Goal: Feedback & Contribution: Contribute content

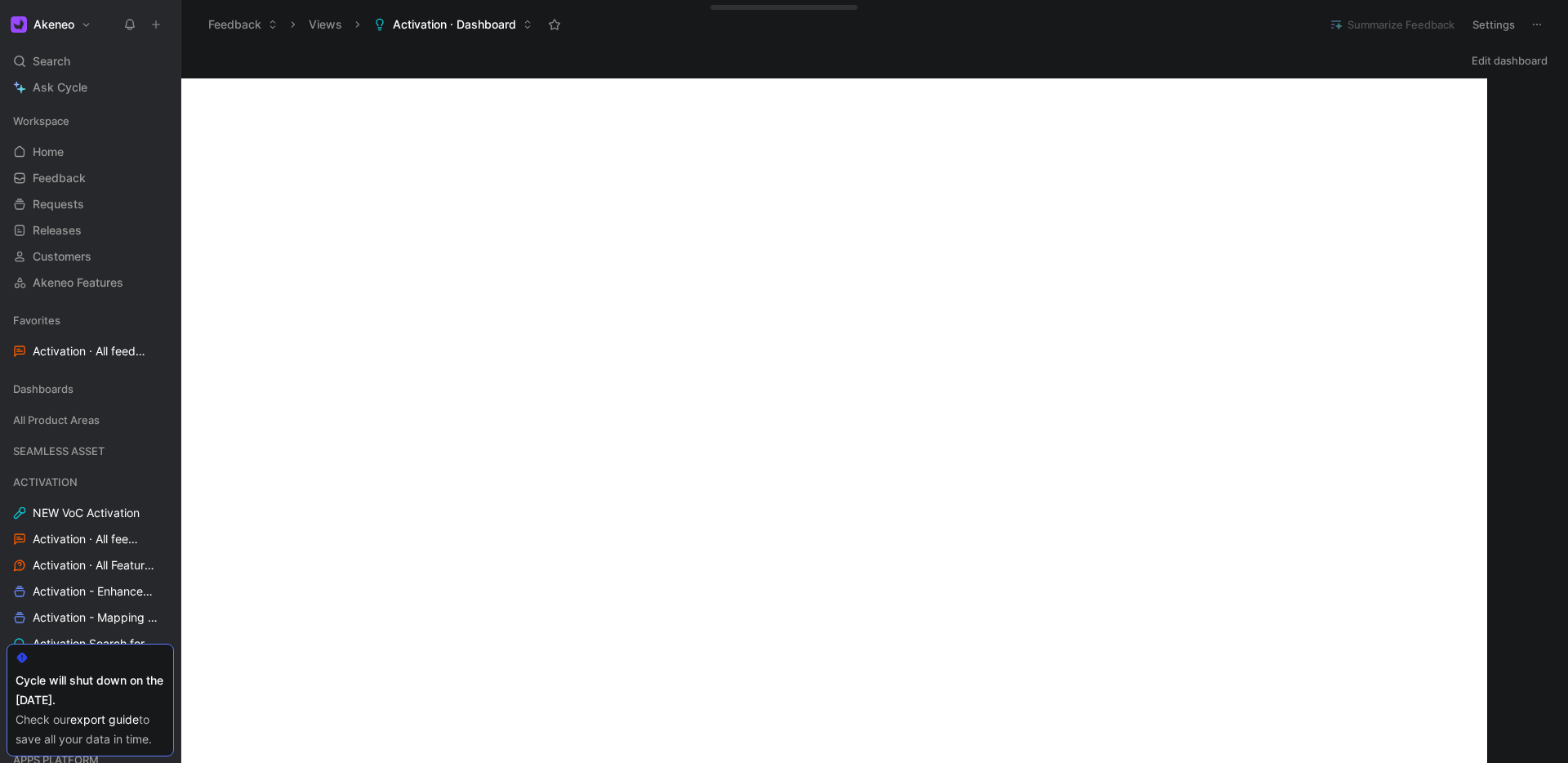
click at [158, 22] on icon at bounding box center [156, 25] width 12 height 12
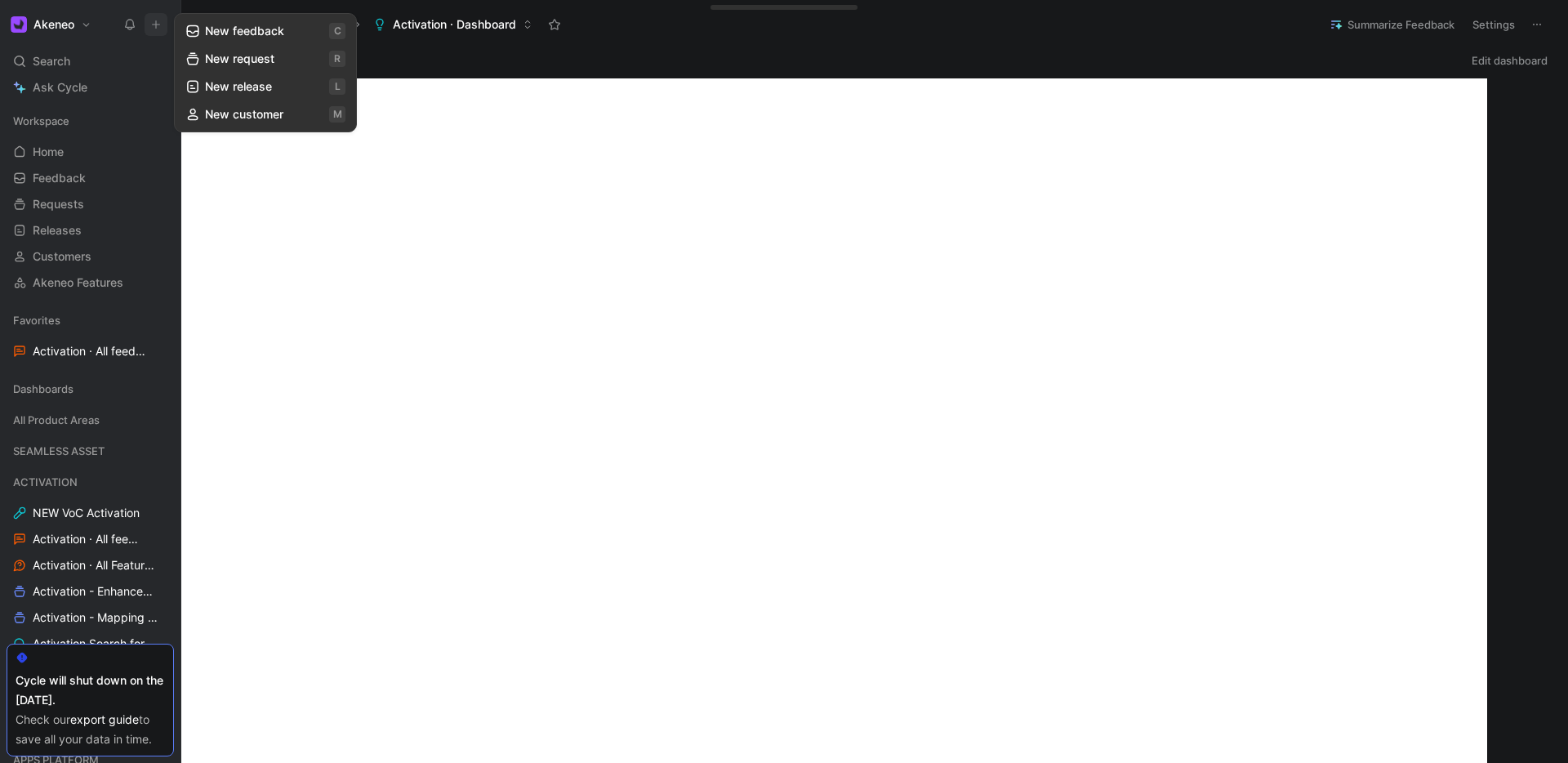
click at [222, 61] on button "New request r" at bounding box center [266, 58] width 175 height 27
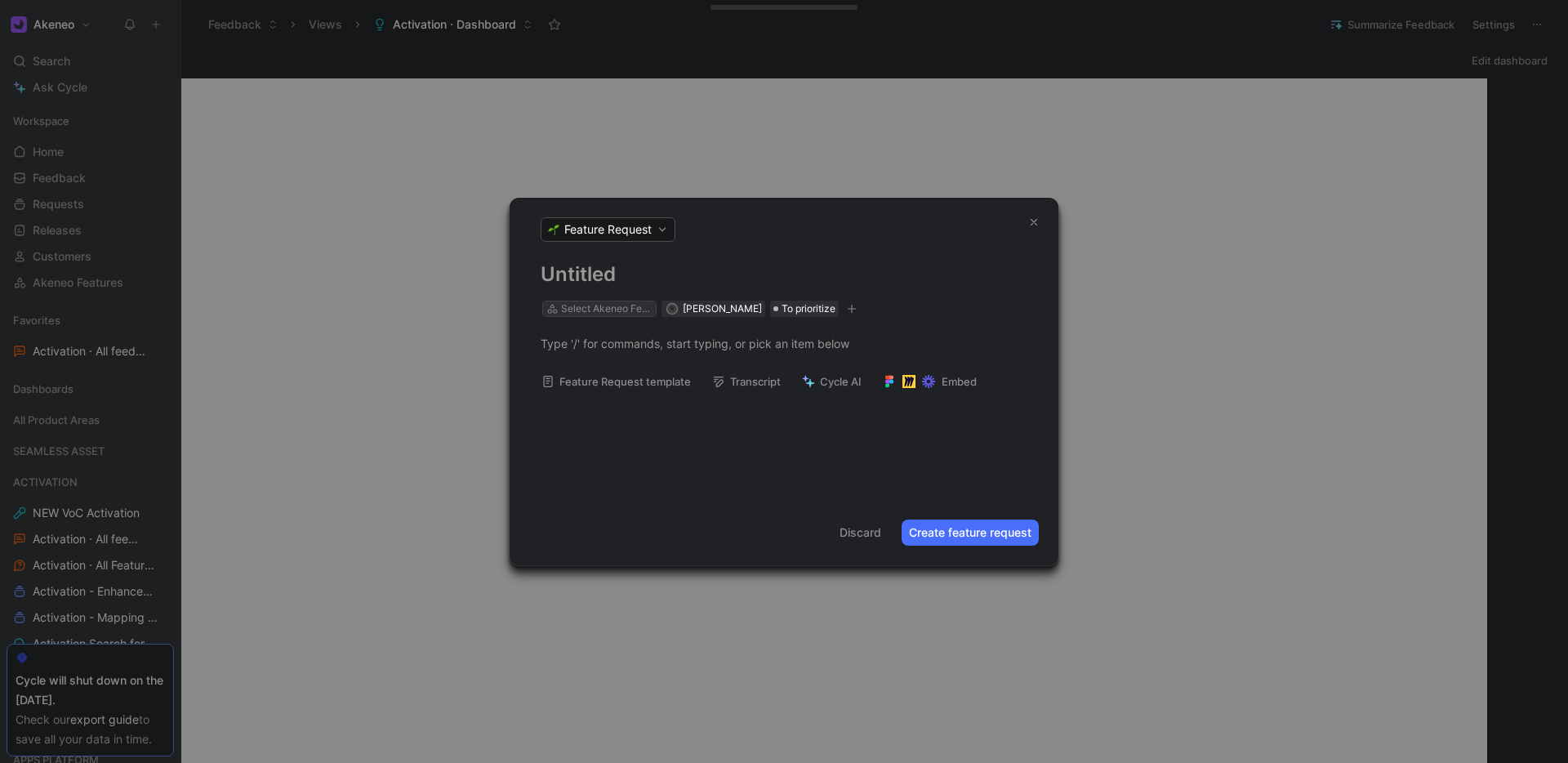
click at [604, 306] on div "Select Akeneo Feature" at bounding box center [607, 309] width 92 height 17
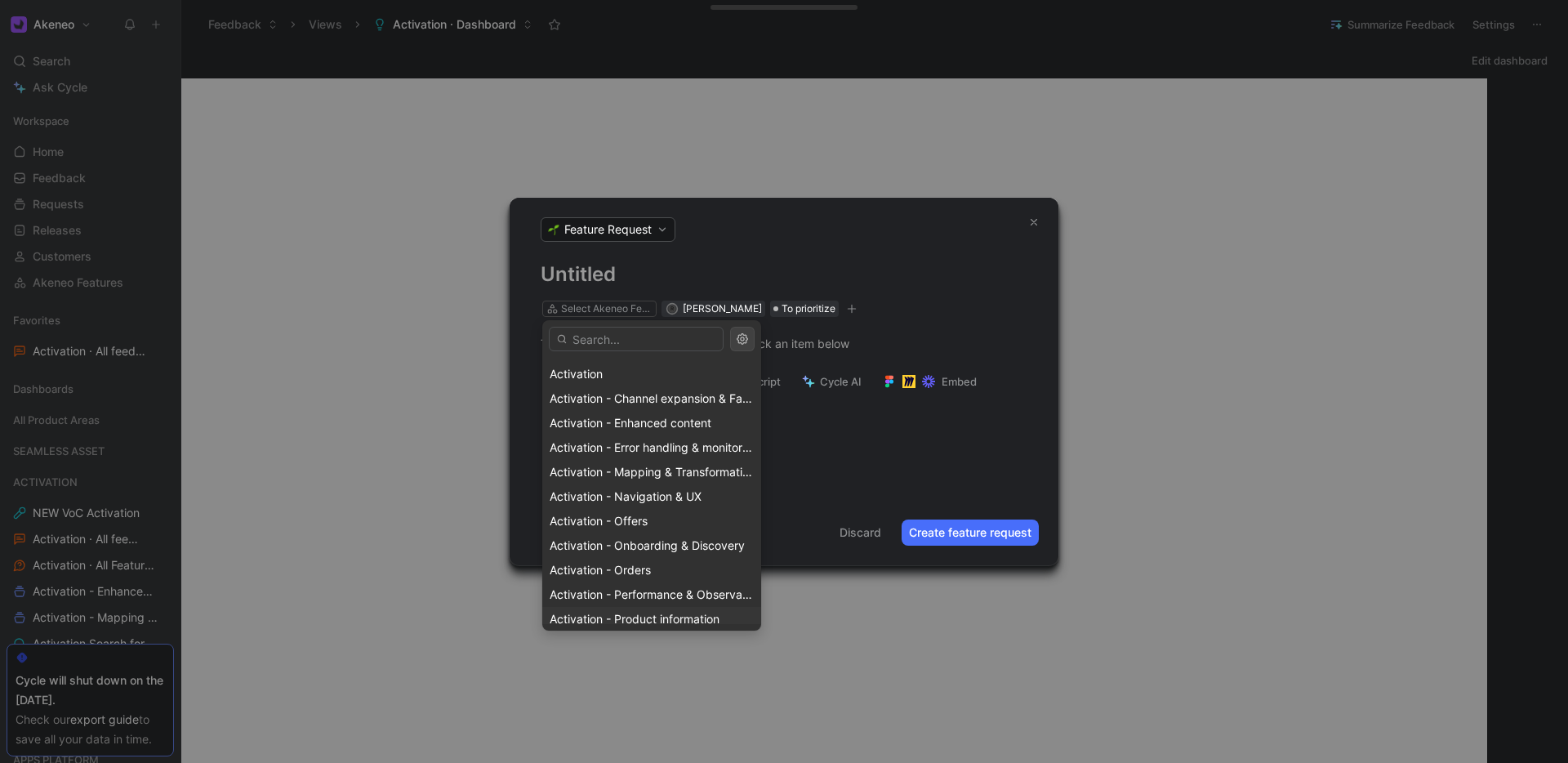
scroll to position [107, 0]
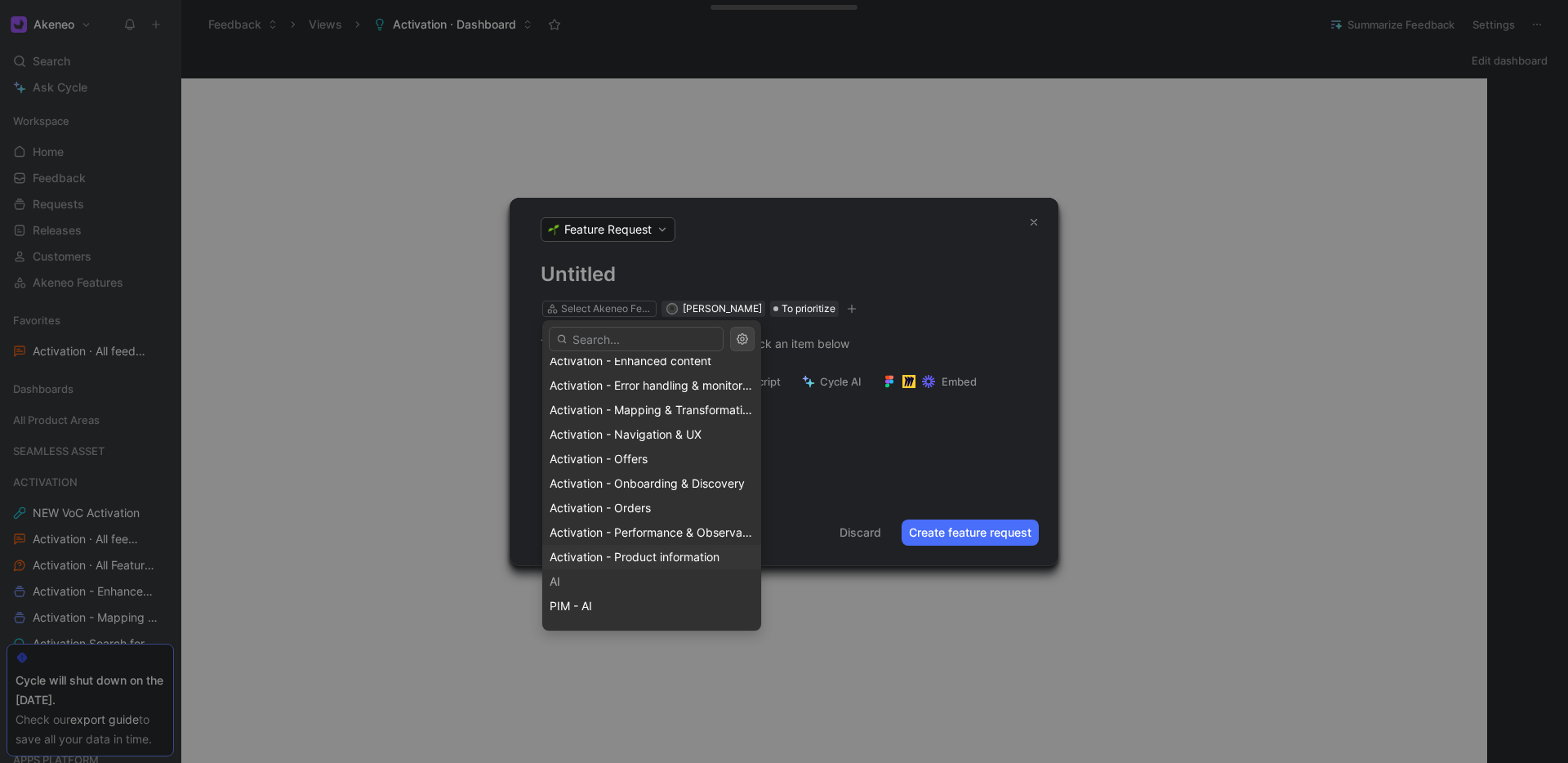
click at [618, 555] on span "Activation - Product information" at bounding box center [635, 556] width 170 height 14
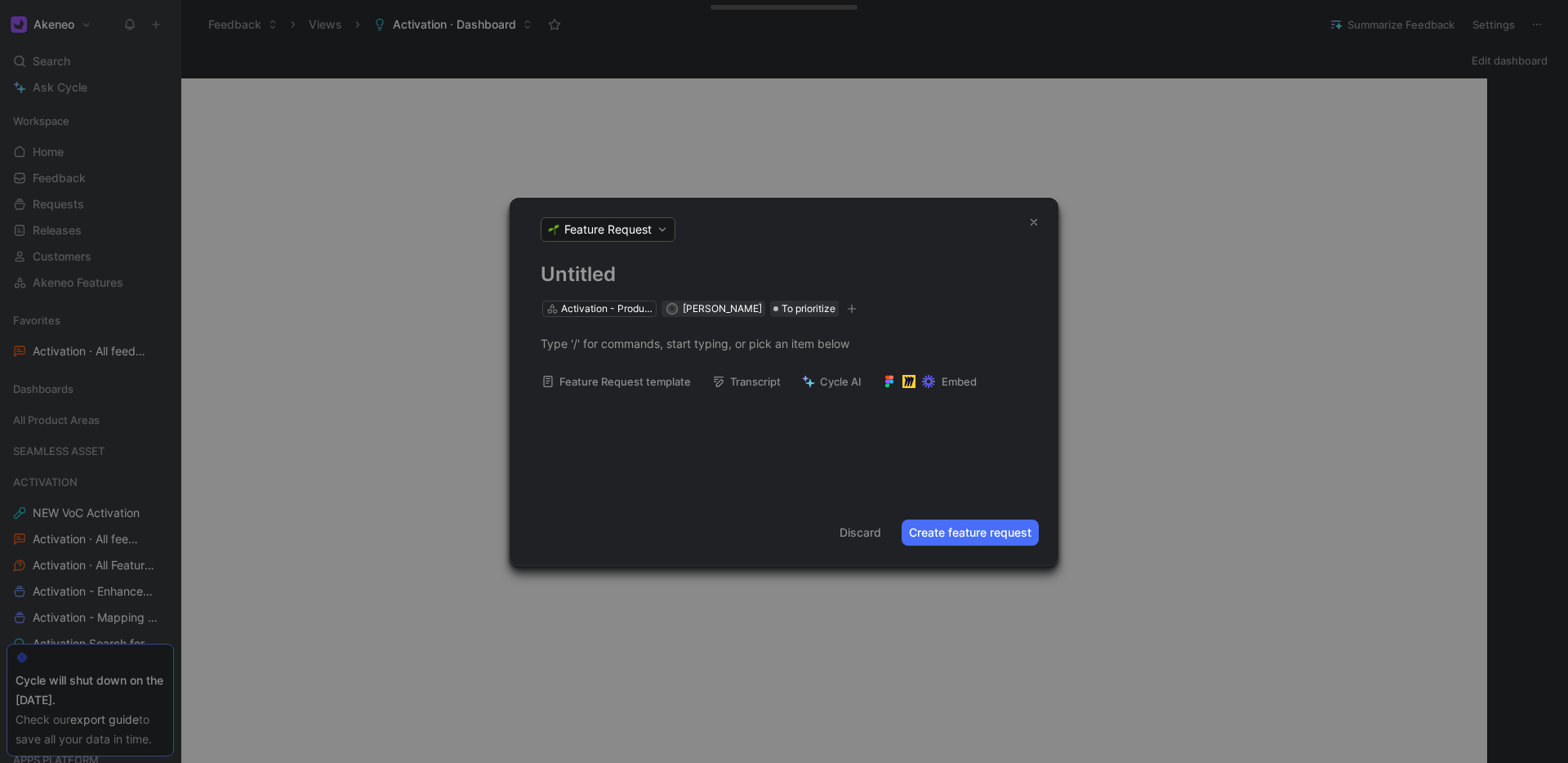
click at [615, 274] on h1 at bounding box center [784, 274] width 486 height 26
click at [630, 351] on div at bounding box center [784, 343] width 486 height 17
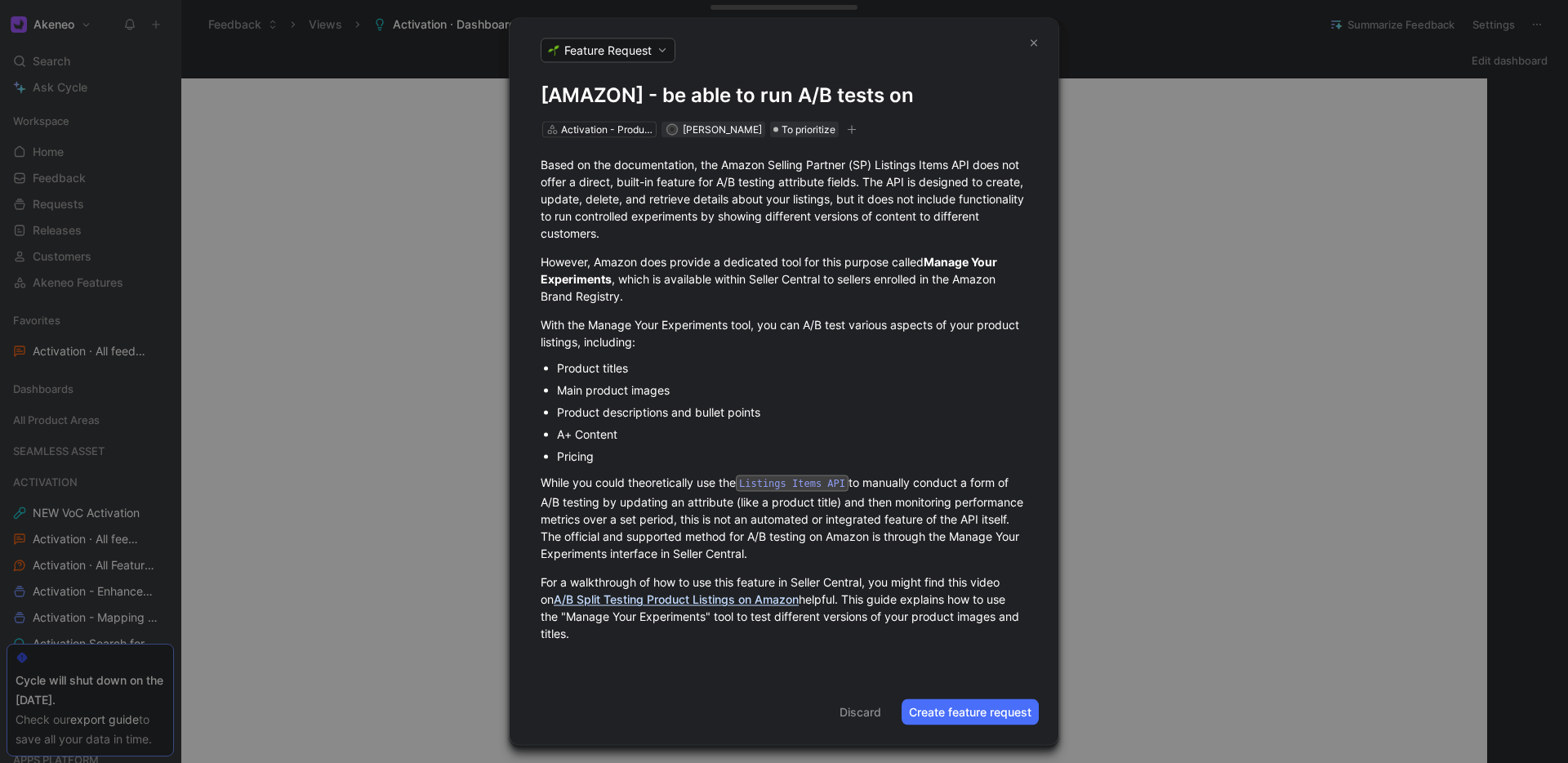
click at [953, 97] on h1 "[AMAZON] - be able to run A/B tests on" at bounding box center [784, 95] width 486 height 26
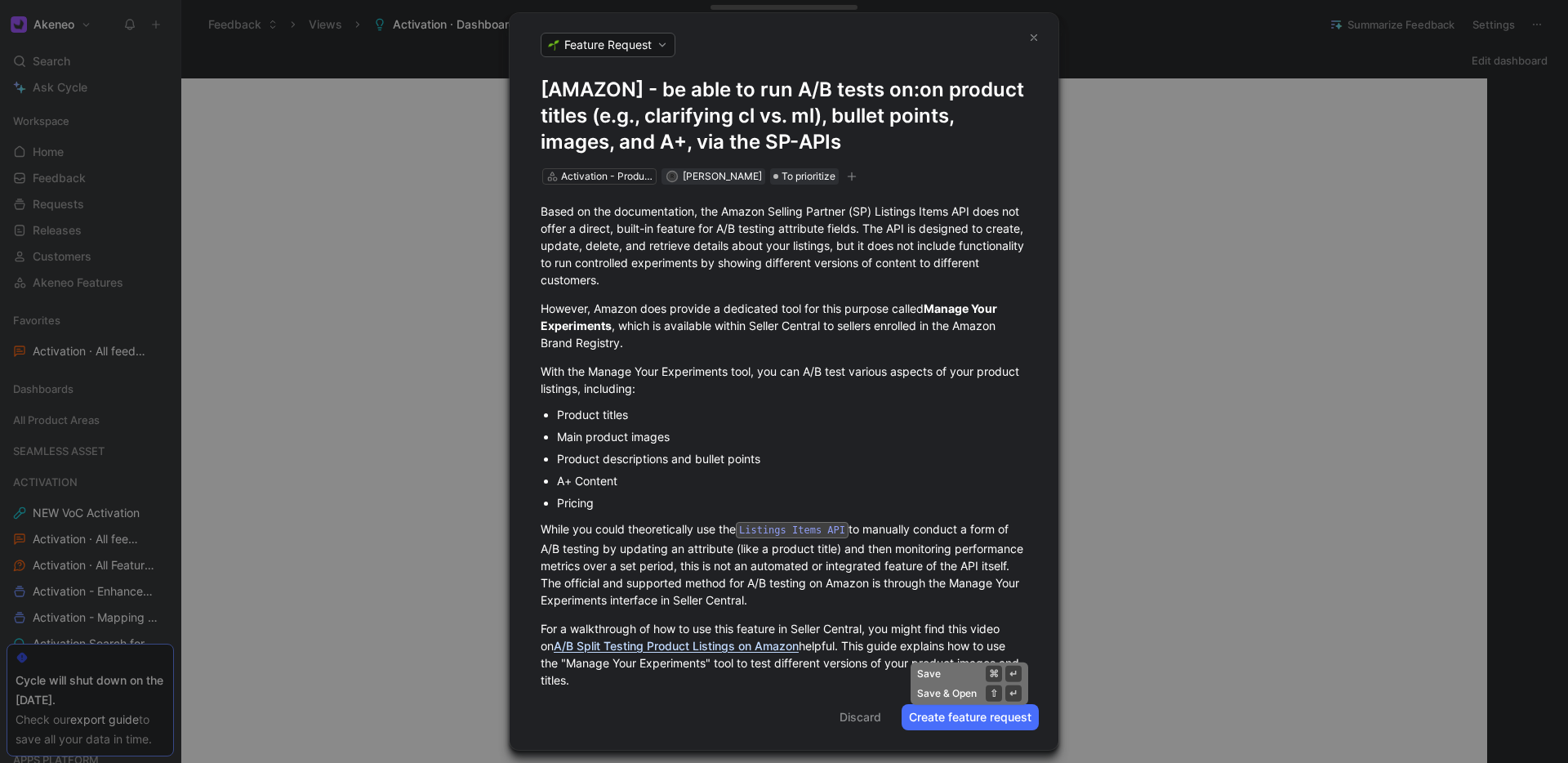
click at [953, 716] on button "Create feature request" at bounding box center [969, 716] width 137 height 26
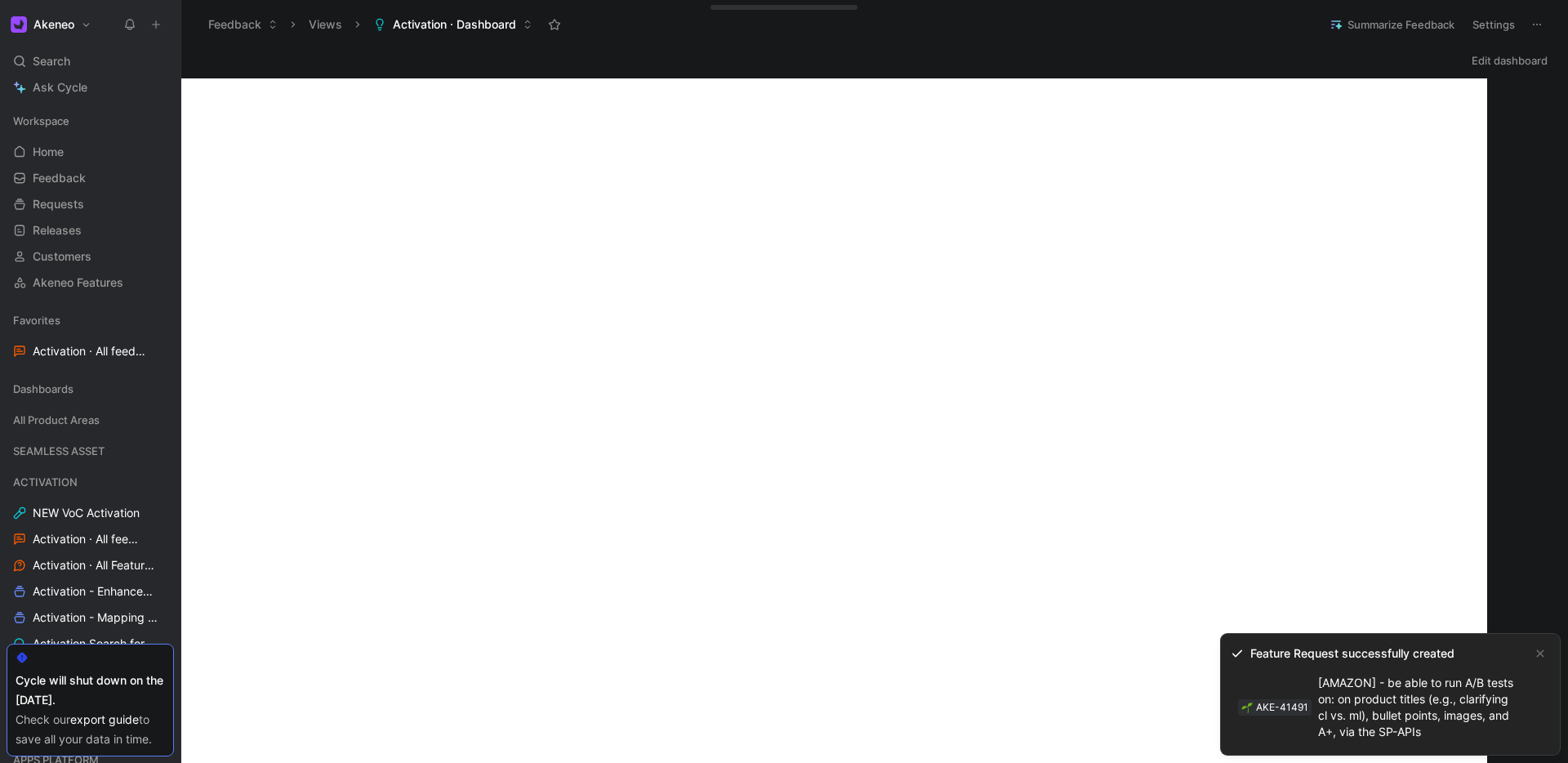
click at [1355, 700] on link "AKE-41491 [AMAZON] - be able to run A/B tests on: on product titles (e.g., clar…" at bounding box center [1377, 707] width 293 height 75
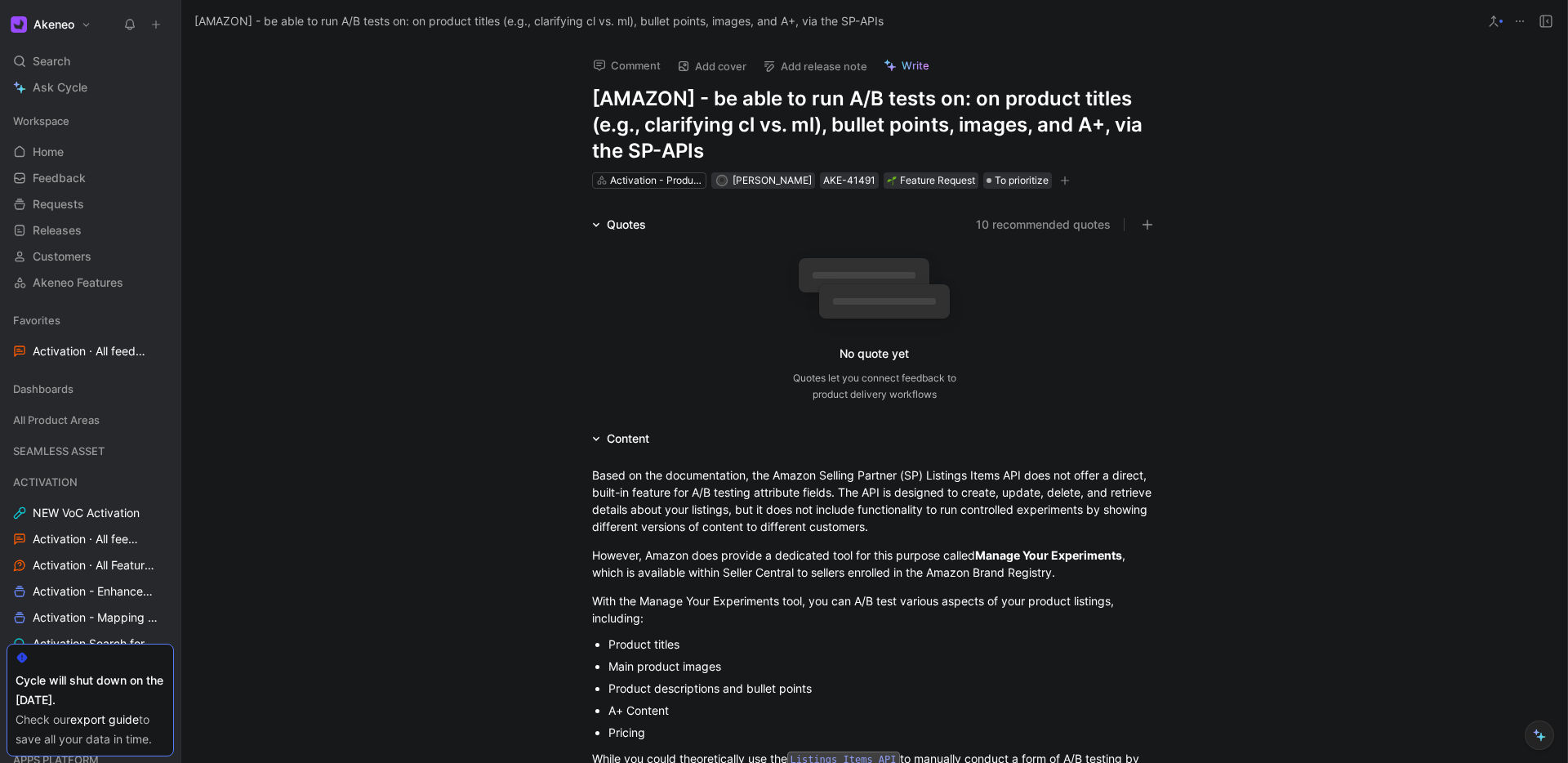
click at [1060, 183] on icon "button" at bounding box center [1065, 181] width 10 height 10
click at [1147, 223] on icon "button" at bounding box center [1147, 225] width 1 height 10
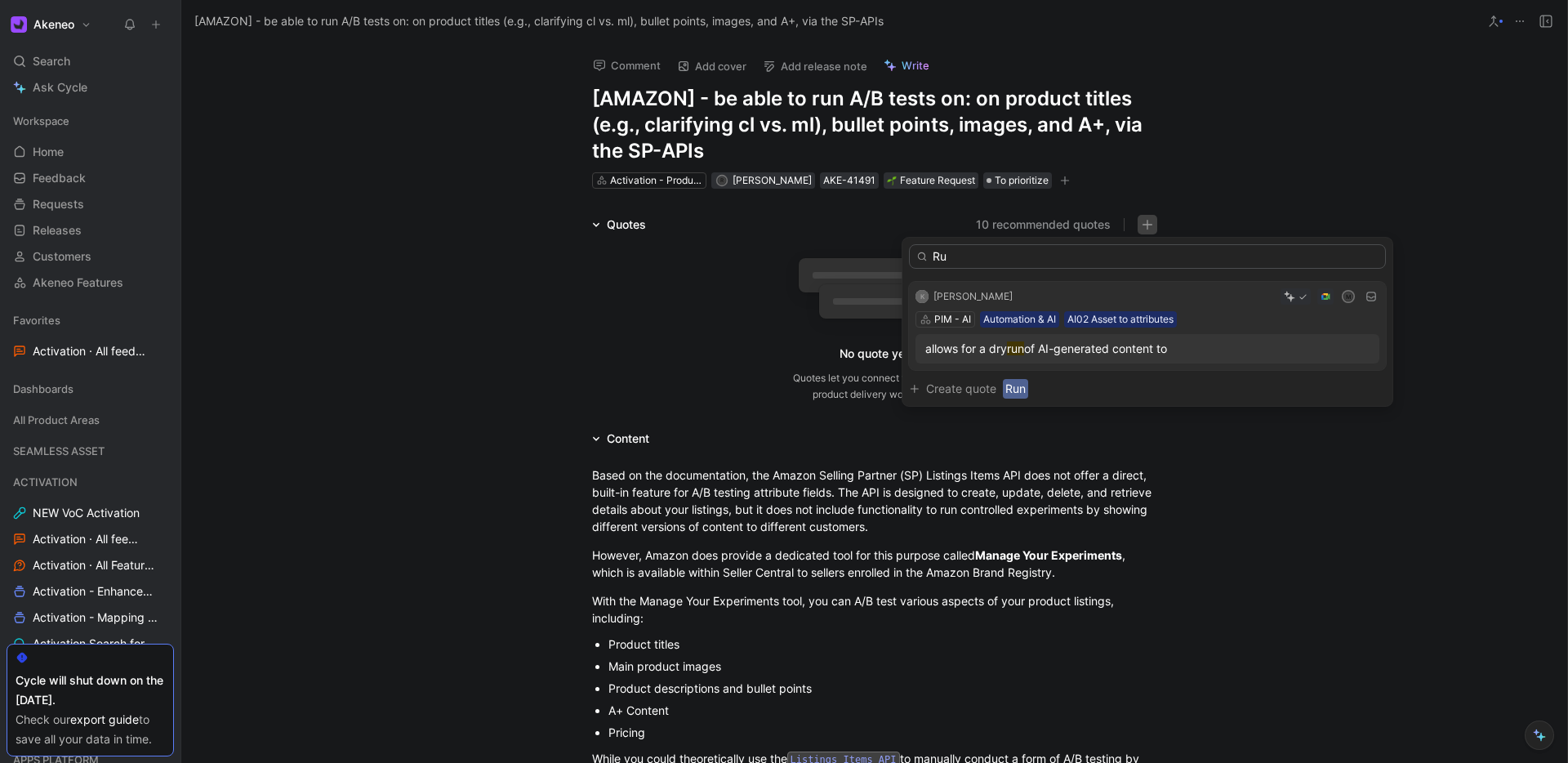
type input "R"
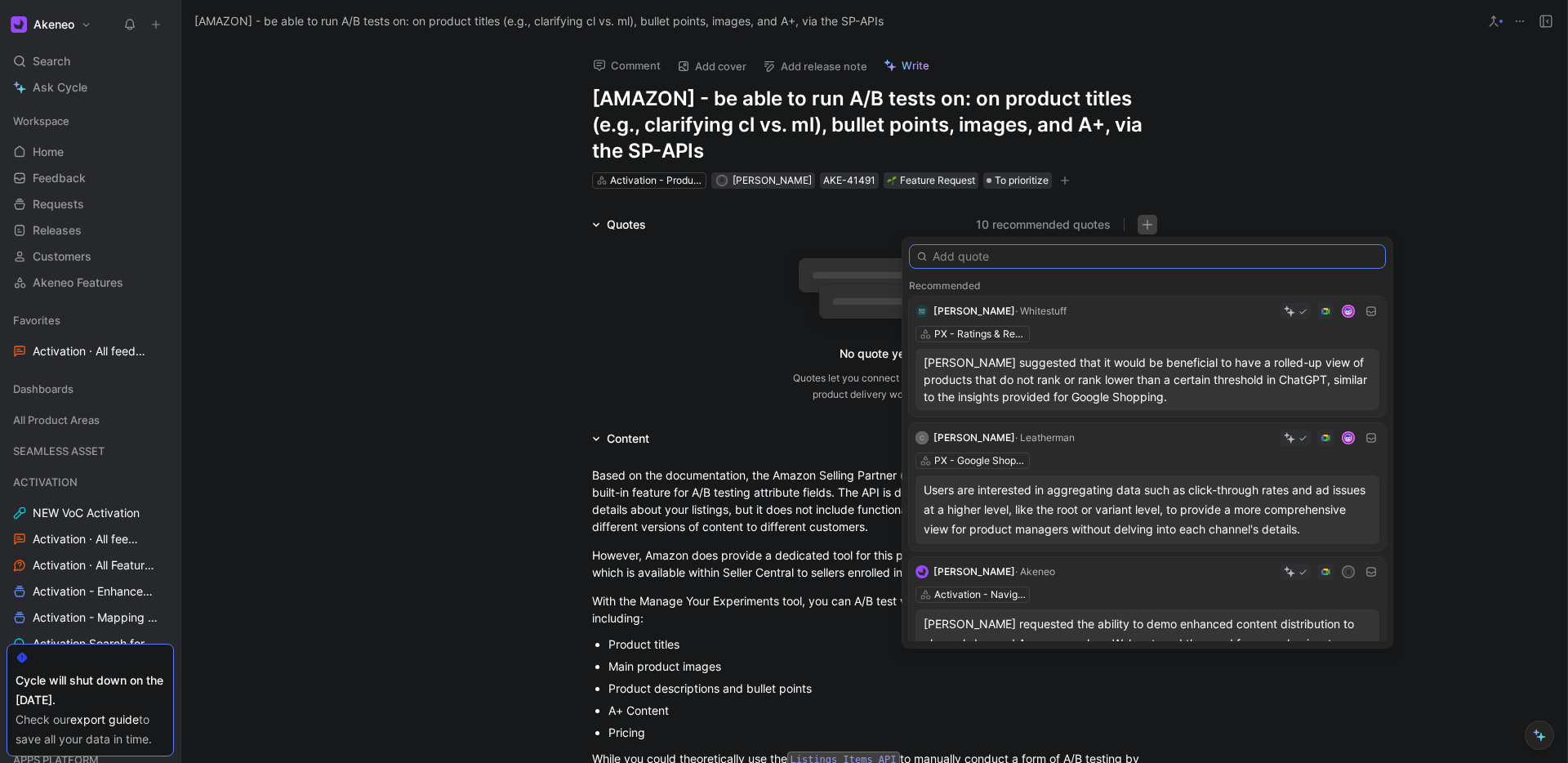
click at [977, 254] on input "text" at bounding box center [1147, 256] width 477 height 24
paste input "A/B Tests on Amazon: tests are being done on product titles (e.g., clarifying c…"
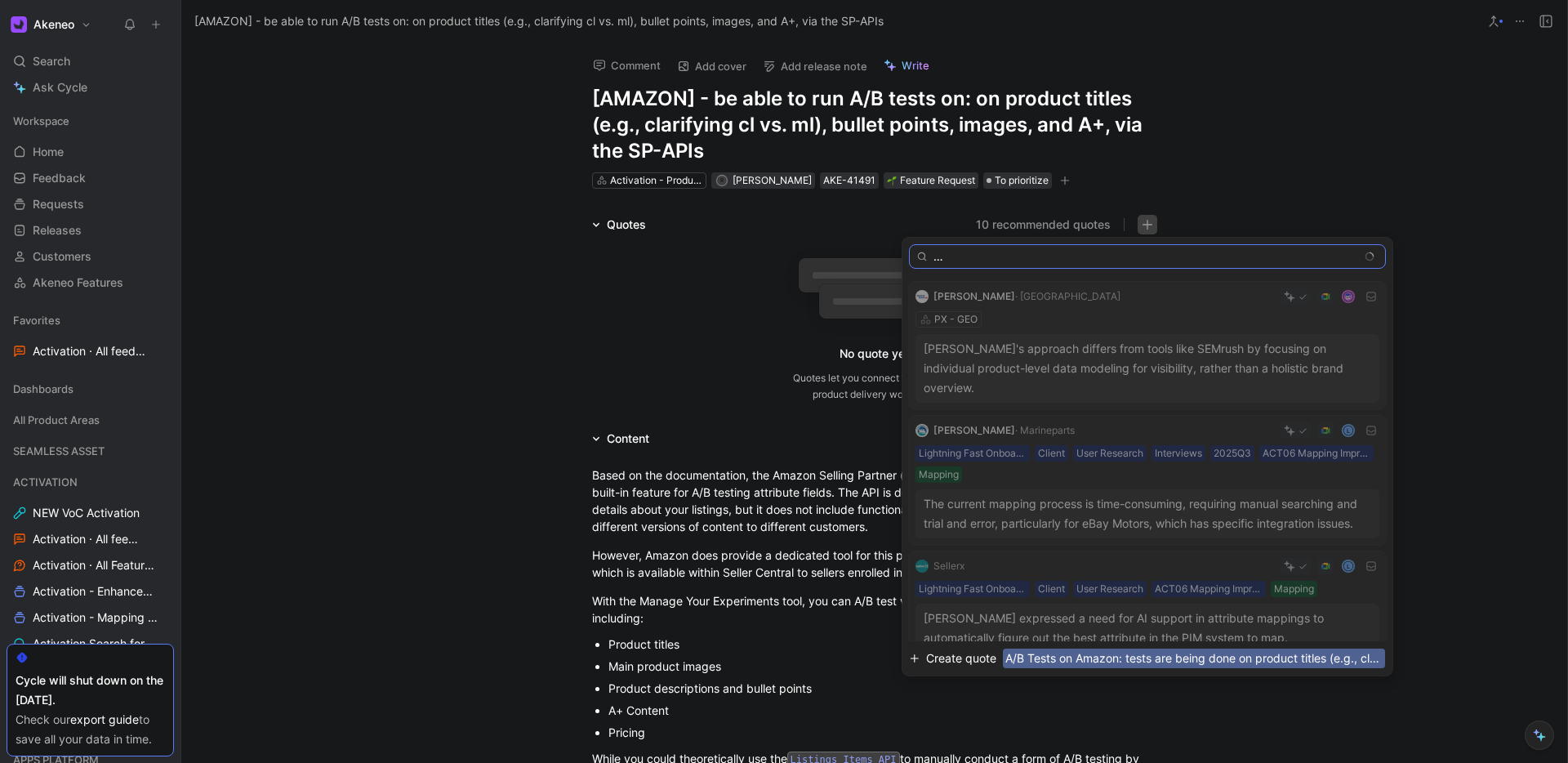
type input "A/B Tests on Amazon: tests are being done on product titles (e.g., clarifying c…"
click at [1039, 659] on span "A/B Tests on Amazon: tests are being done on product titles (e.g., clarifying c…" at bounding box center [1193, 659] width 382 height 20
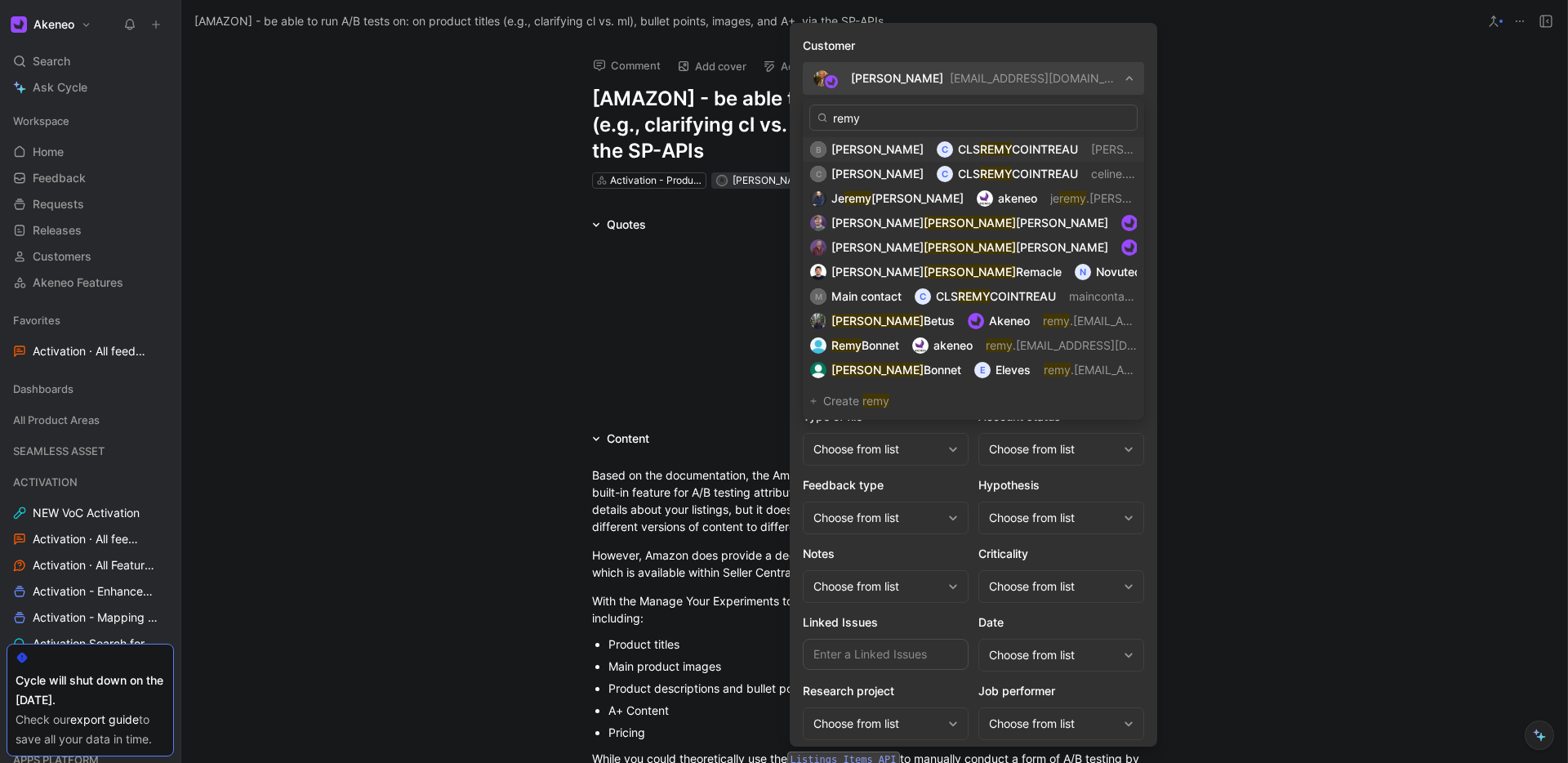
type input "remy"
click at [960, 147] on span "CLS" at bounding box center [968, 149] width 22 height 14
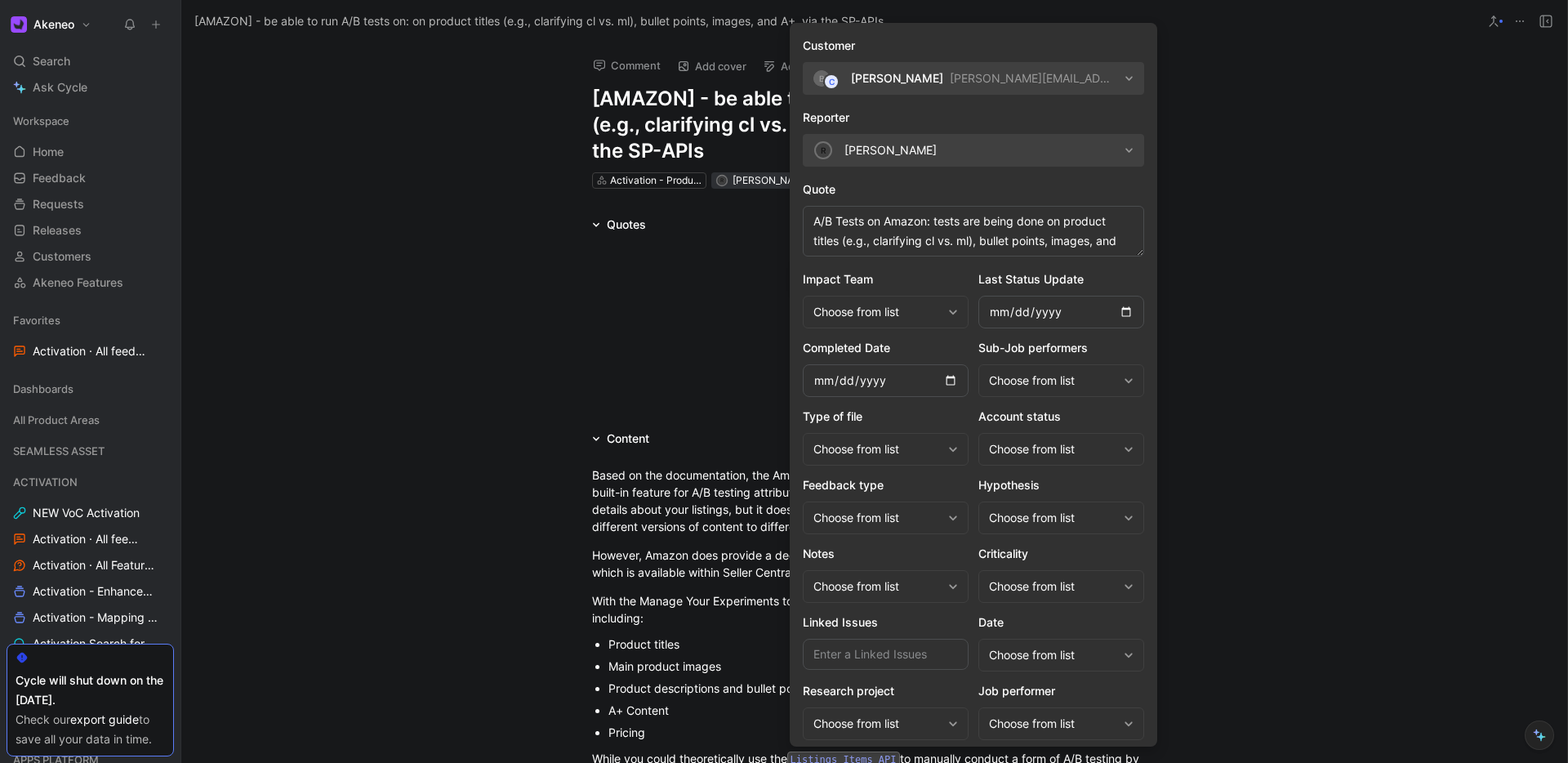
scroll to position [114, 0]
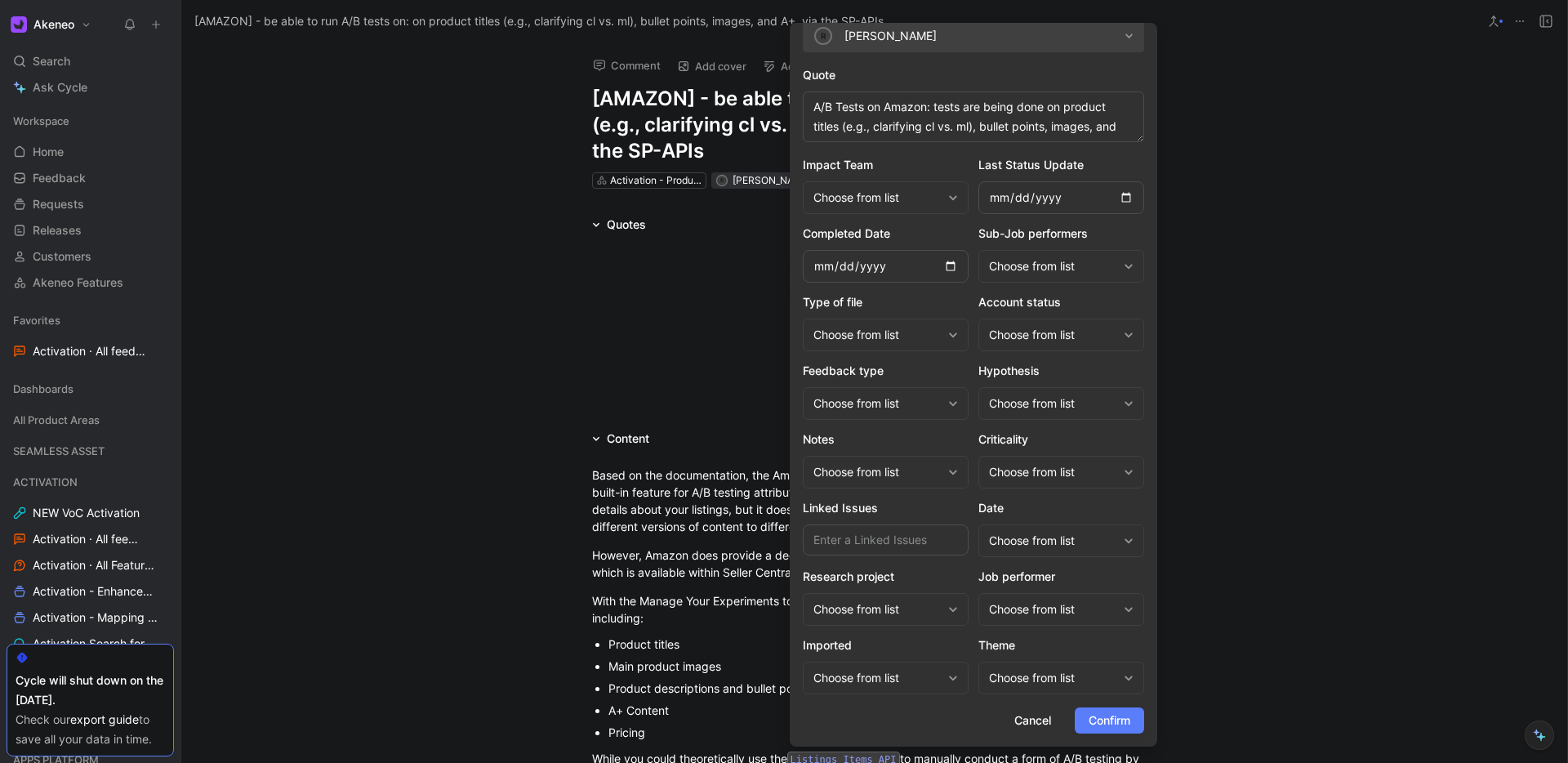
click at [1118, 712] on span "Confirm" at bounding box center [1109, 721] width 42 height 20
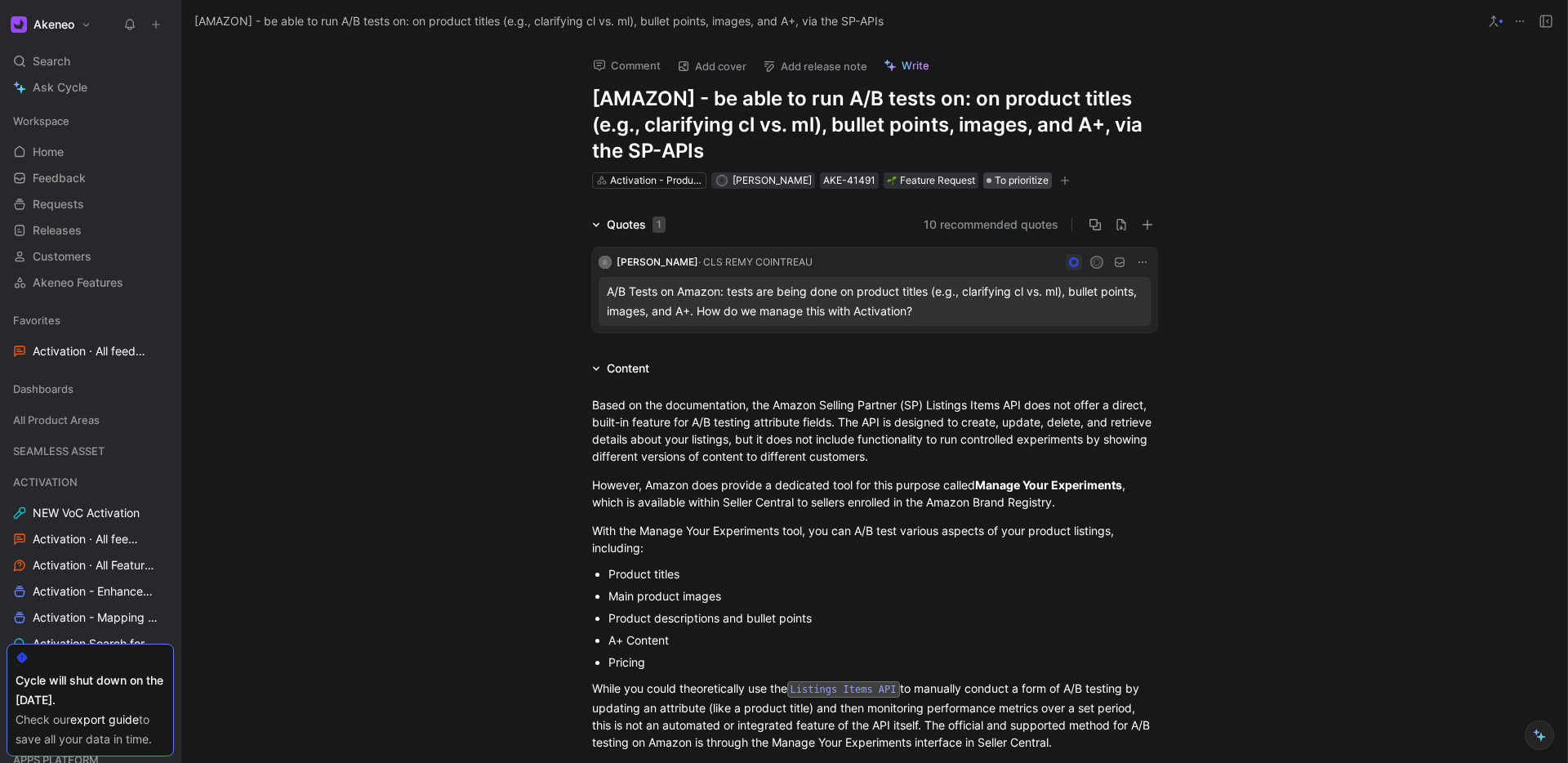
click at [1010, 182] on span "To prioritize" at bounding box center [1021, 181] width 54 height 17
